Goal: Task Accomplishment & Management: Use online tool/utility

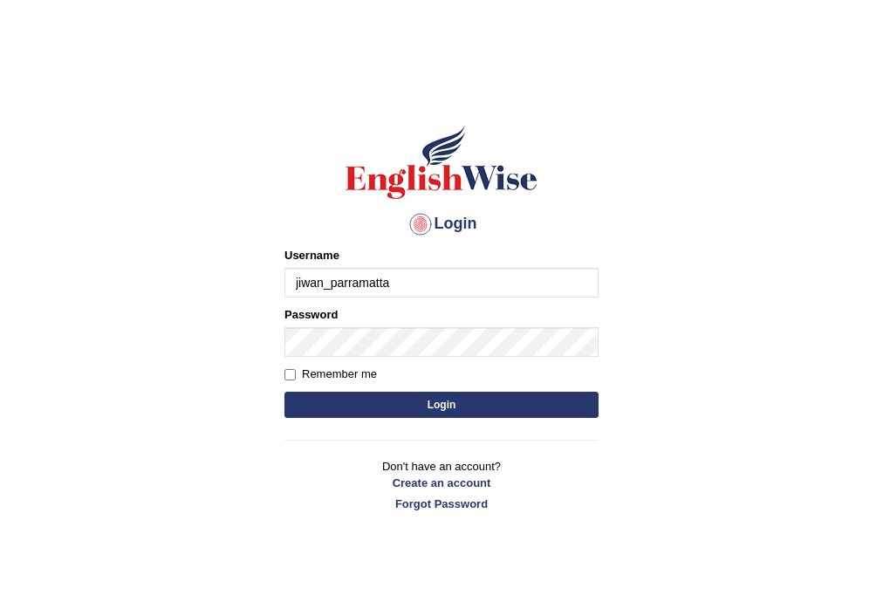
type input "jiwan_parramatta"
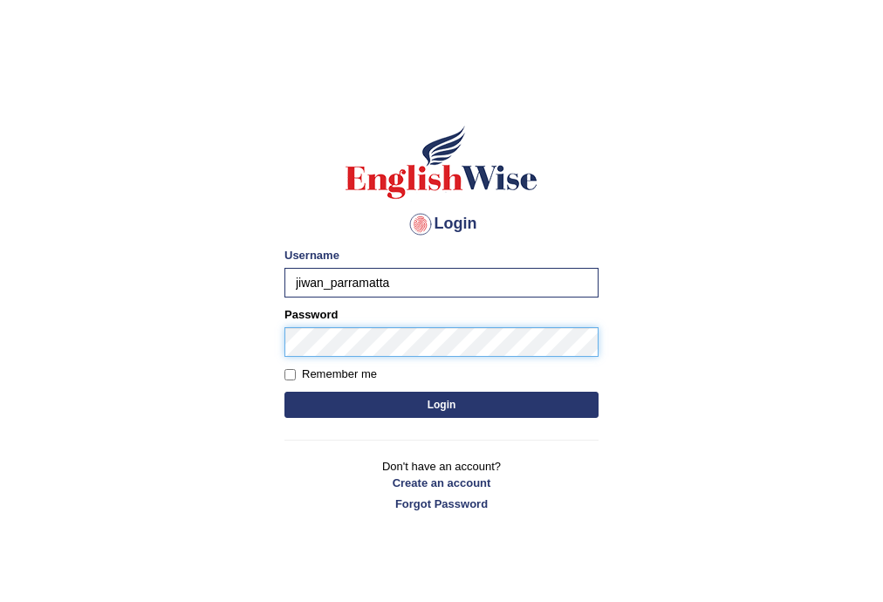
click at [285, 392] on button "Login" at bounding box center [442, 405] width 314 height 26
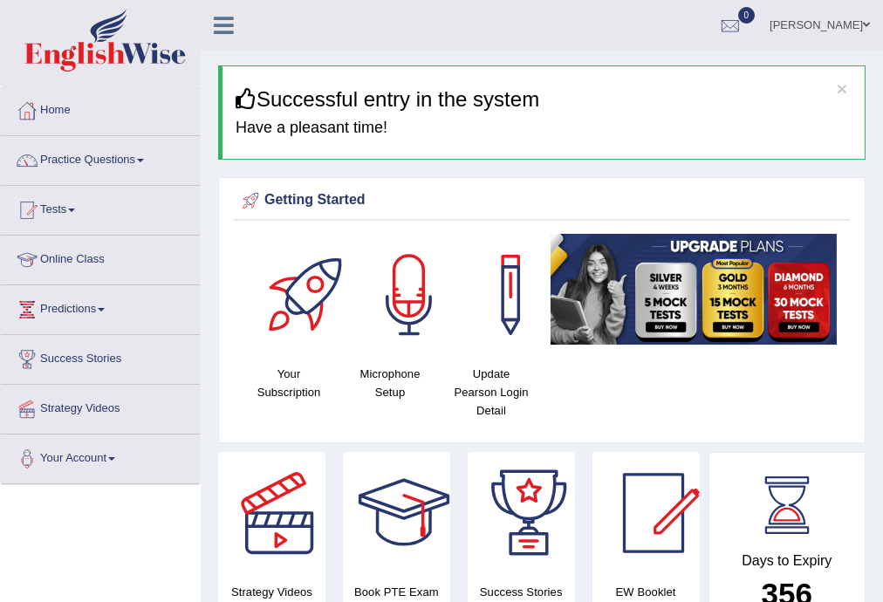
click at [144, 159] on span at bounding box center [140, 160] width 7 height 3
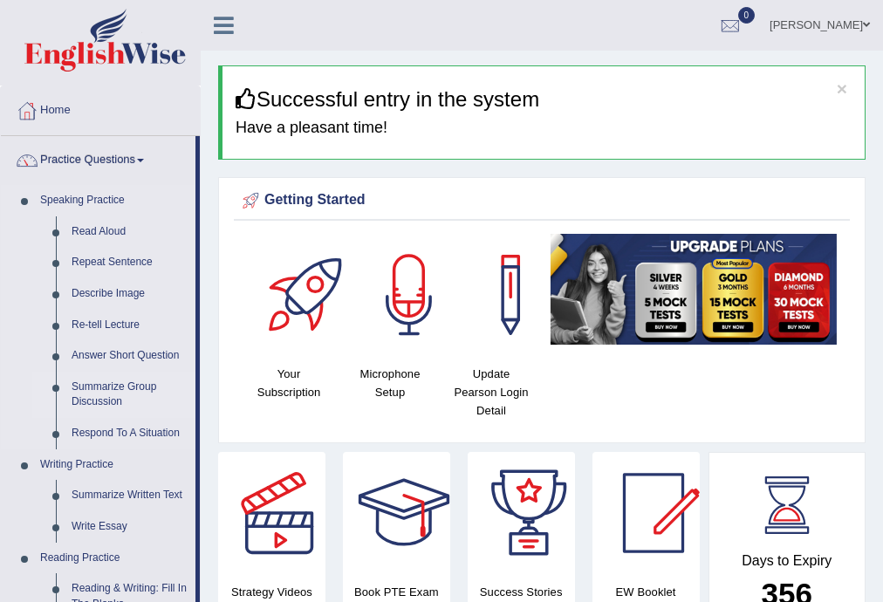
click at [98, 385] on link "Summarize Group Discussion" at bounding box center [130, 395] width 132 height 46
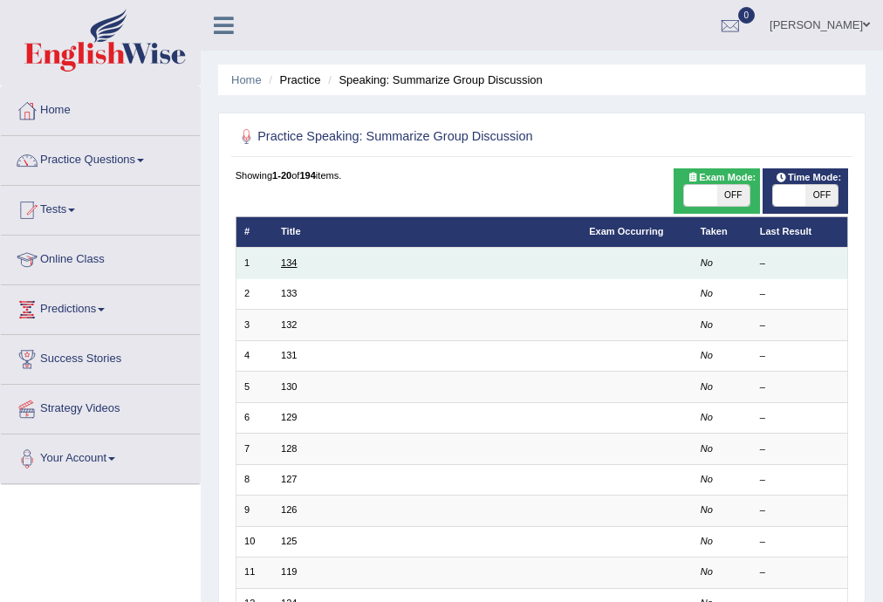
click at [281, 260] on link "134" at bounding box center [289, 262] width 16 height 10
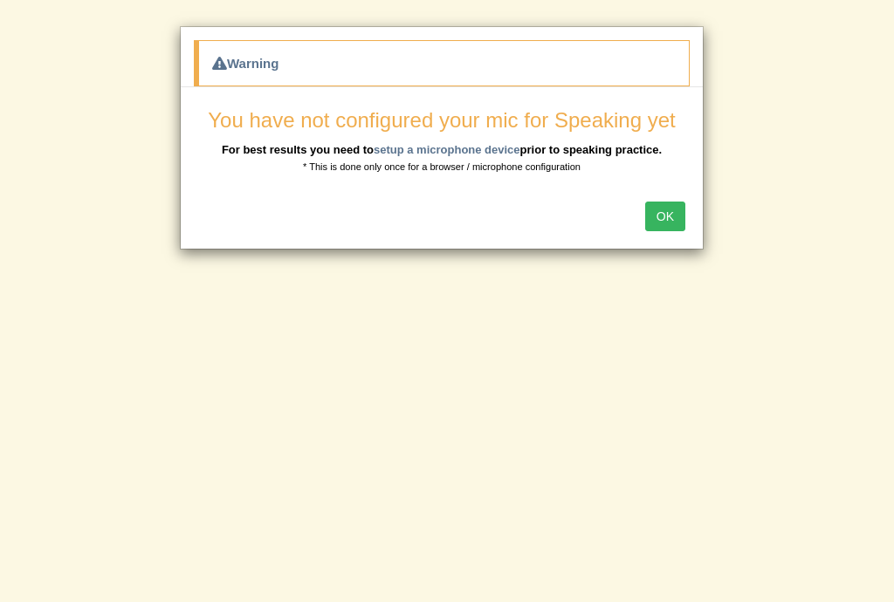
click at [667, 207] on button "OK" at bounding box center [665, 217] width 40 height 30
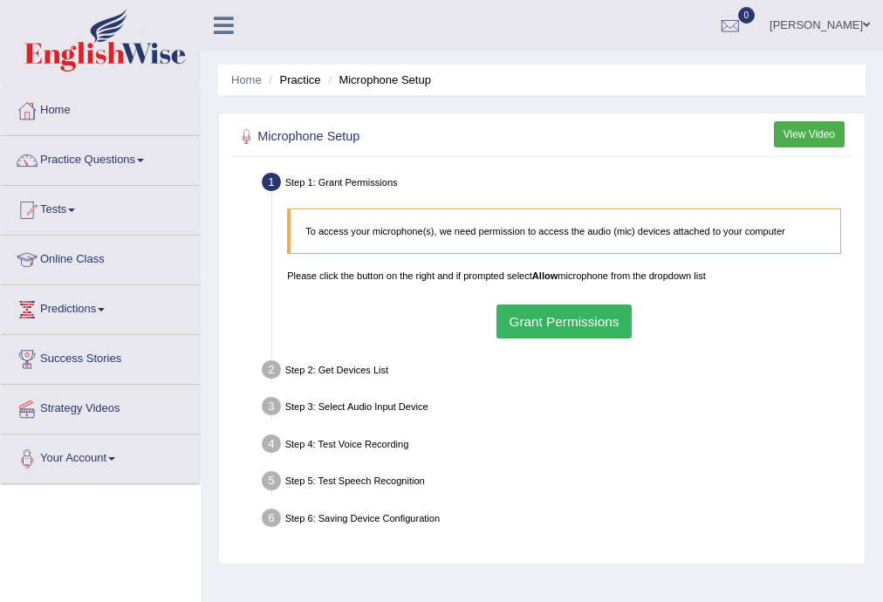
click at [865, 24] on span at bounding box center [866, 24] width 7 height 11
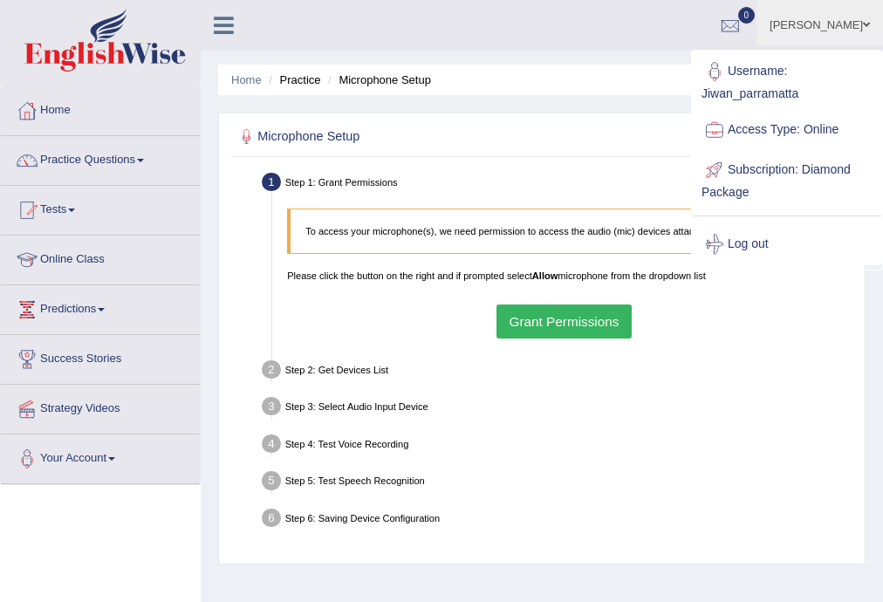
click at [740, 245] on link "Log out" at bounding box center [787, 244] width 189 height 40
